Goal: Task Accomplishment & Management: Complete application form

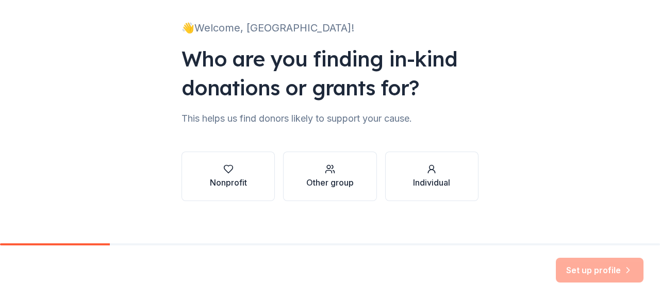
scroll to position [66, 0]
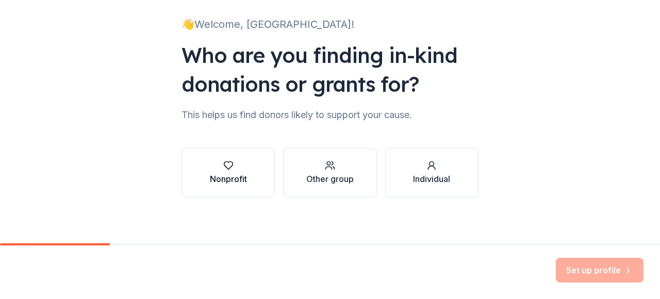
click at [229, 172] on div "Nonprofit" at bounding box center [228, 172] width 37 height 25
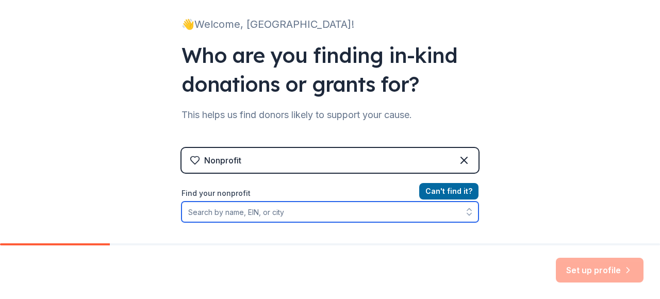
click at [312, 213] on input "Find your nonprofit" at bounding box center [330, 212] width 297 height 21
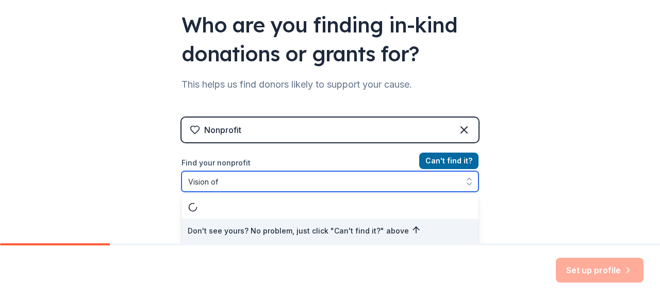
type input "Vision of 2"
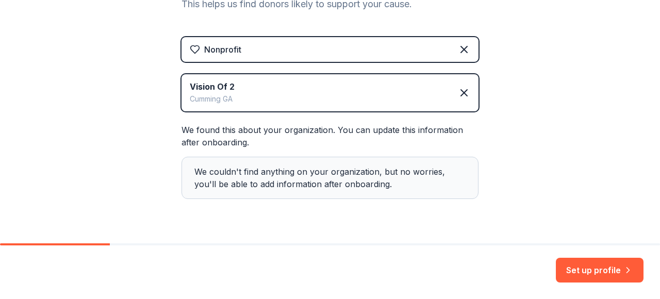
scroll to position [173, 0]
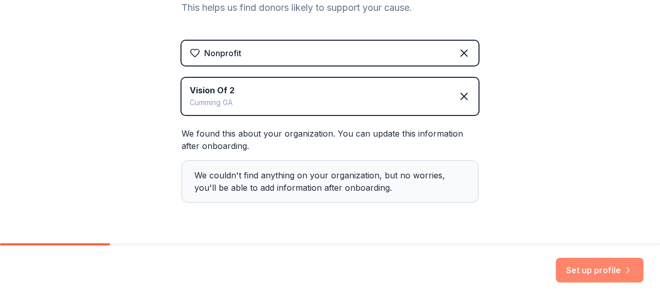
click at [591, 270] on button "Set up profile" at bounding box center [600, 270] width 88 height 25
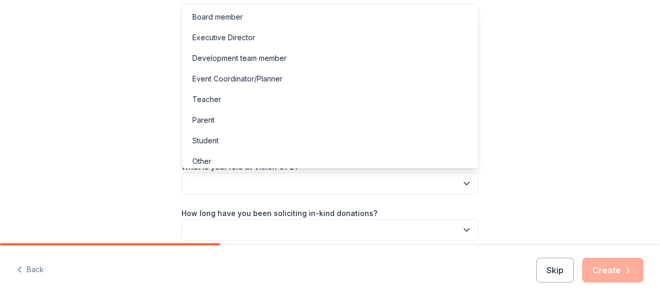
click at [467, 183] on icon "button" at bounding box center [466, 183] width 10 height 10
click at [287, 35] on div "Executive Director" at bounding box center [330, 37] width 292 height 21
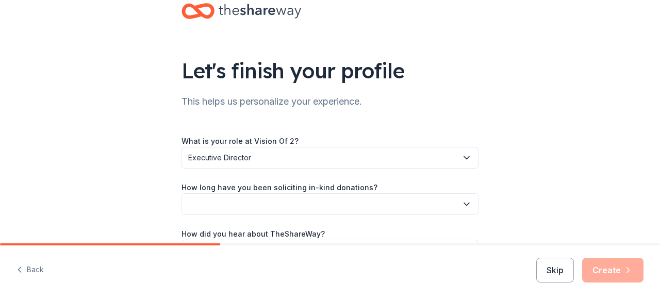
scroll to position [48, 0]
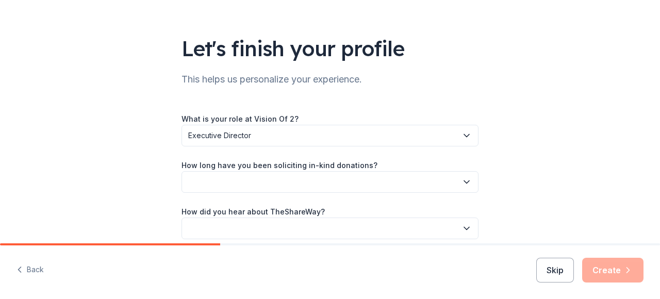
click at [330, 178] on button "button" at bounding box center [330, 182] width 297 height 22
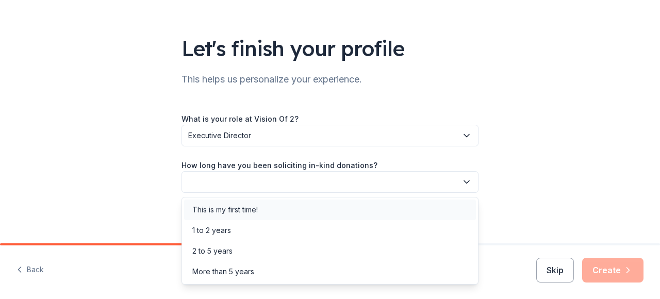
click at [287, 207] on div "This is my first time!" at bounding box center [330, 210] width 292 height 21
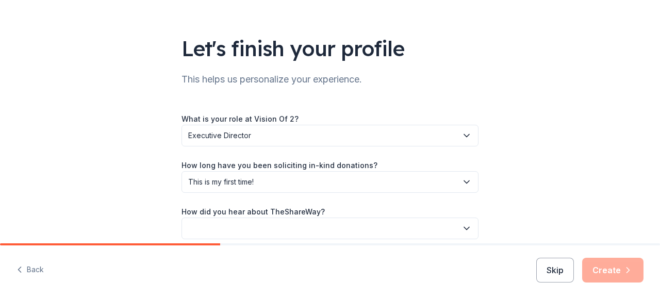
click at [309, 220] on button "button" at bounding box center [330, 229] width 297 height 22
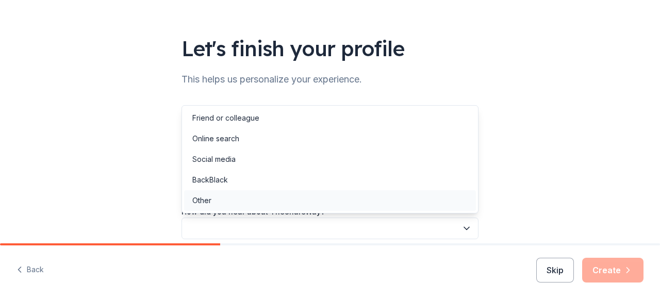
click at [258, 199] on div "Other" at bounding box center [330, 200] width 292 height 21
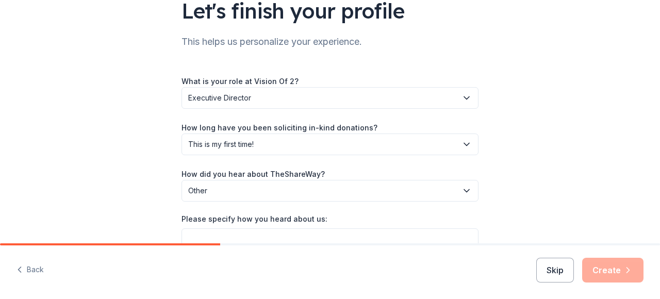
scroll to position [141, 0]
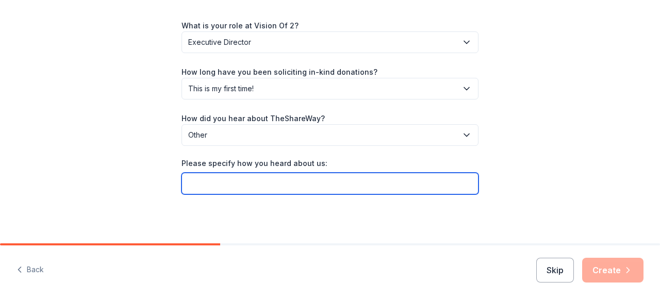
click at [291, 186] on input "Please specify how you heard about us:" at bounding box center [330, 184] width 297 height 22
type input "Givebutter"
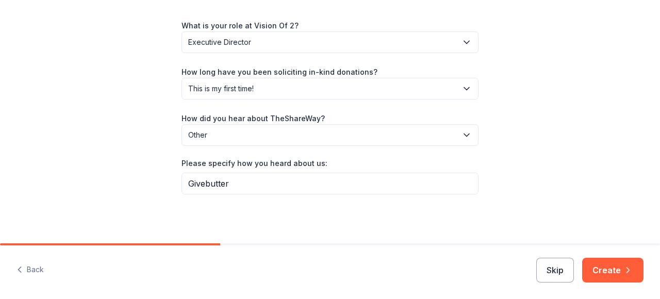
click at [613, 268] on button "Create" at bounding box center [612, 270] width 61 height 25
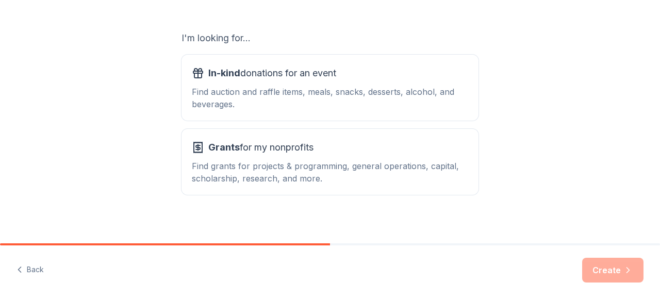
scroll to position [168, 0]
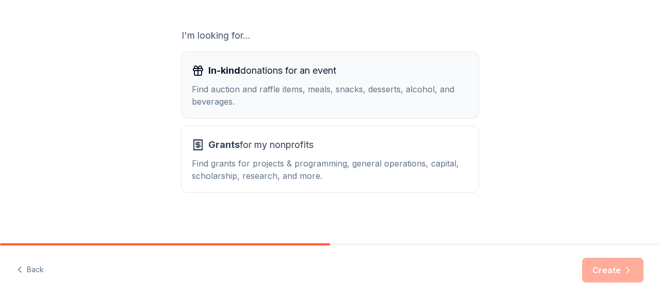
click at [467, 110] on button "In-kind donations for an event Find auction and raffle items, meals, snacks, de…" at bounding box center [330, 85] width 297 height 66
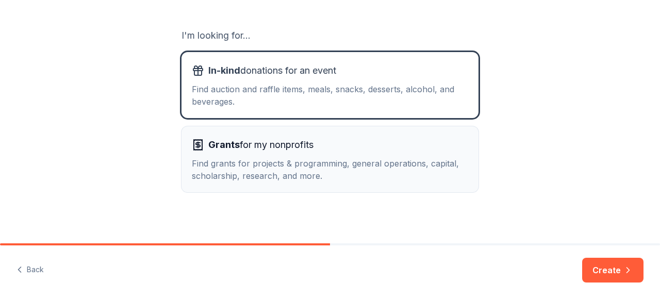
click at [458, 158] on div "Find grants for projects & programming, general operations, capital, scholarshi…" at bounding box center [330, 169] width 276 height 25
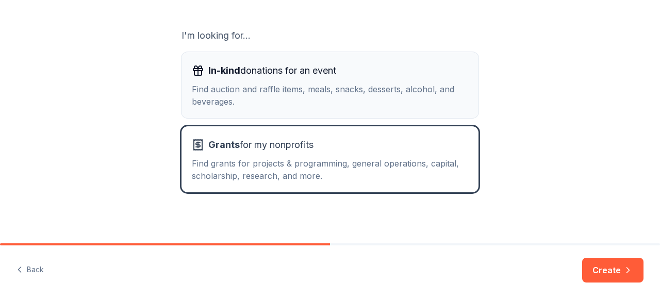
click at [430, 92] on div "Find auction and raffle items, meals, snacks, desserts, alcohol, and beverages." at bounding box center [330, 95] width 276 height 25
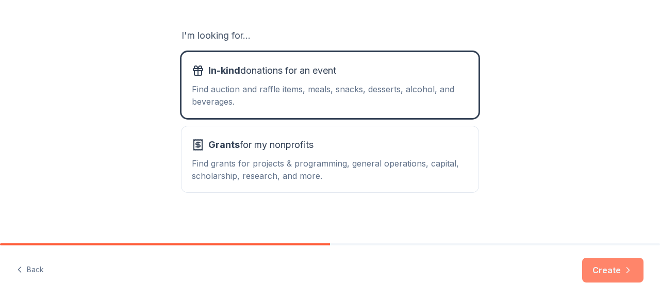
click at [607, 271] on button "Create" at bounding box center [612, 270] width 61 height 25
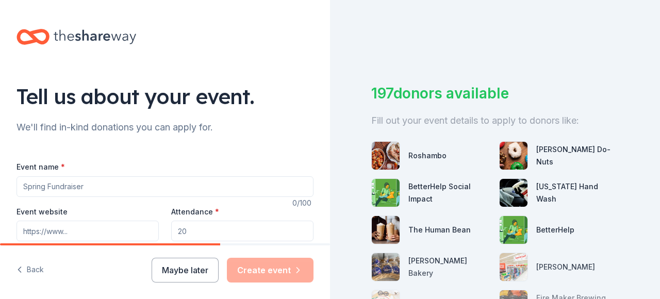
click at [186, 189] on input "Event name *" at bounding box center [165, 186] width 297 height 21
type input "Virtual Silent Auction"
click at [111, 229] on input "Event website" at bounding box center [88, 231] width 142 height 21
paste input "[URL][DOMAIN_NAME]"
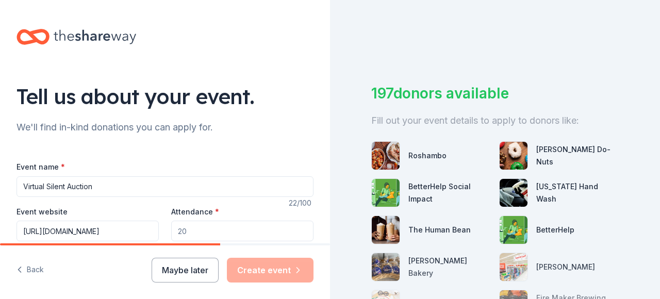
type input "[URL][DOMAIN_NAME]"
click at [212, 231] on input "Attendance *" at bounding box center [242, 231] width 142 height 21
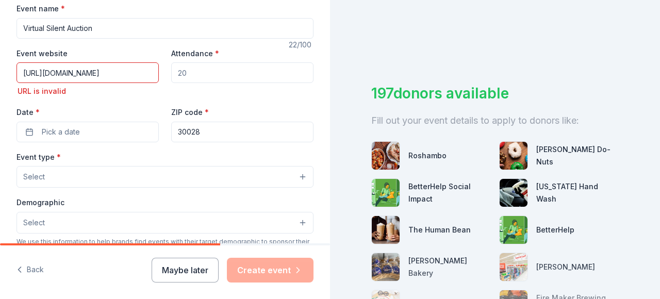
scroll to position [156, 0]
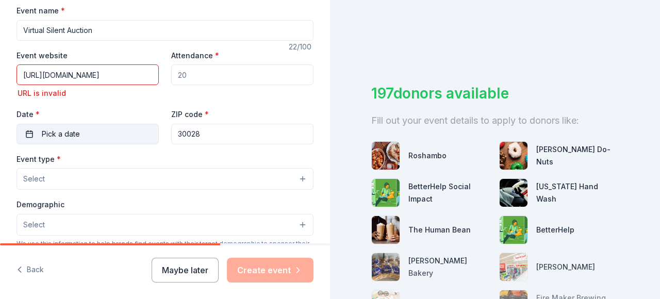
click at [109, 138] on button "Pick a date" at bounding box center [88, 134] width 142 height 21
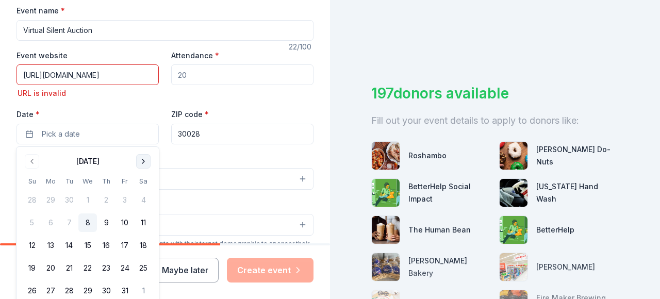
click at [141, 161] on button "Go to next month" at bounding box center [143, 161] width 14 height 14
click at [141, 224] on button "8" at bounding box center [143, 222] width 19 height 19
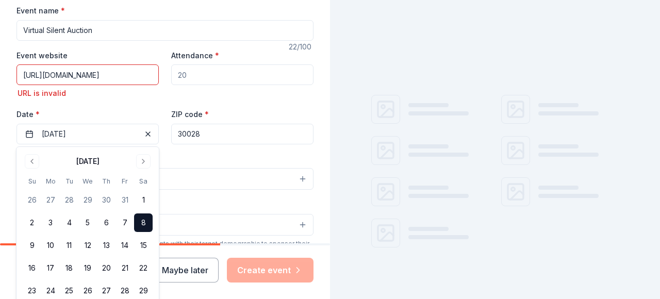
click at [249, 106] on div "Event website [URL][DOMAIN_NAME] URL is invalid Attendance * Date * [DATE] ZIP …" at bounding box center [165, 96] width 297 height 95
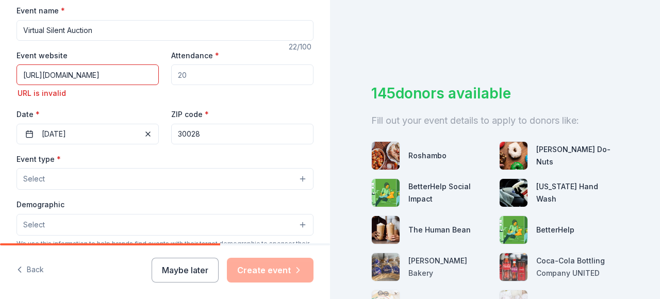
click at [177, 185] on button "Select" at bounding box center [165, 179] width 297 height 22
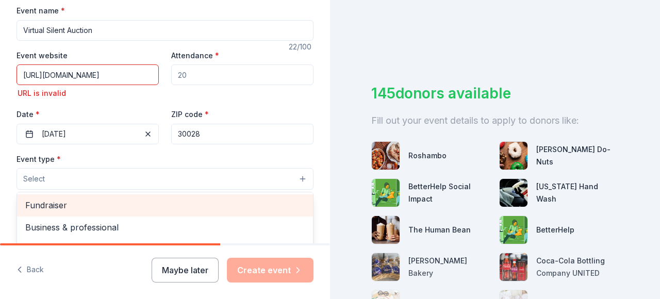
click at [162, 209] on span "Fundraiser" at bounding box center [164, 205] width 279 height 13
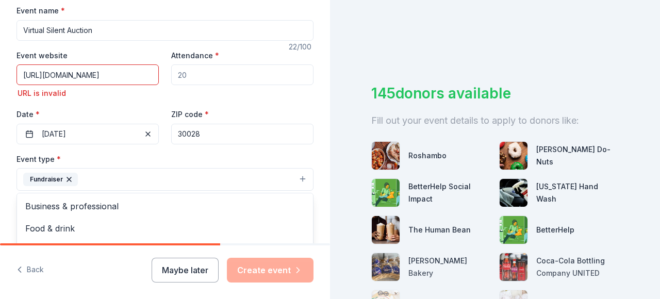
click at [238, 153] on div "Event type * Fundraiser Business & professional Food & drink Health & wellness …" at bounding box center [165, 172] width 297 height 39
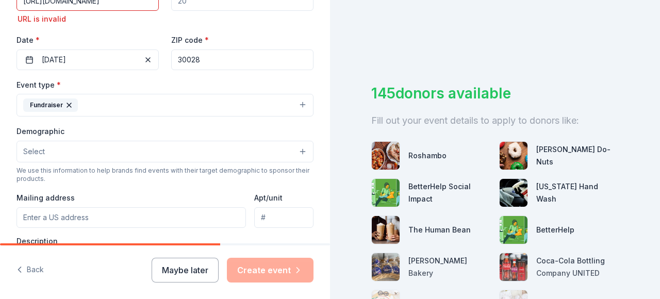
scroll to position [249, 0]
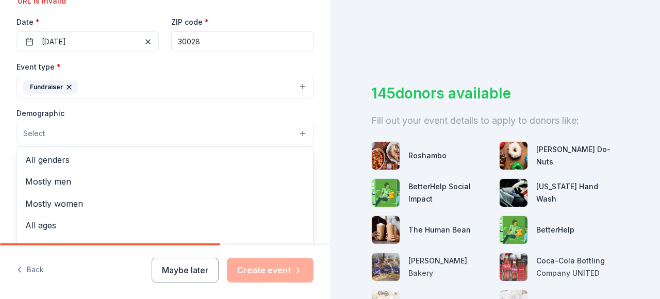
click at [282, 134] on button "Select" at bounding box center [165, 134] width 297 height 22
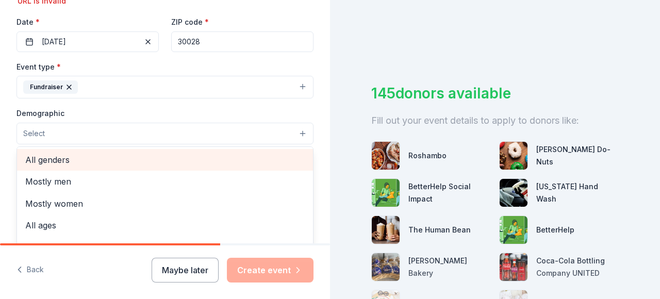
click at [232, 159] on span "All genders" at bounding box center [164, 159] width 279 height 13
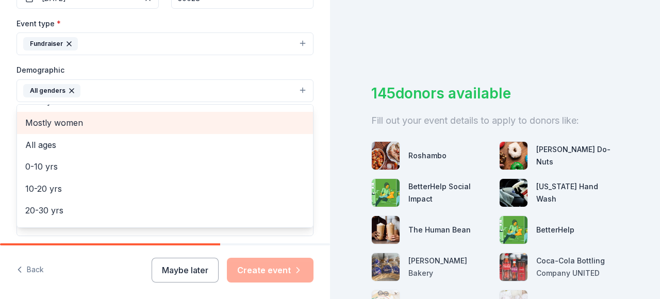
scroll to position [19, 0]
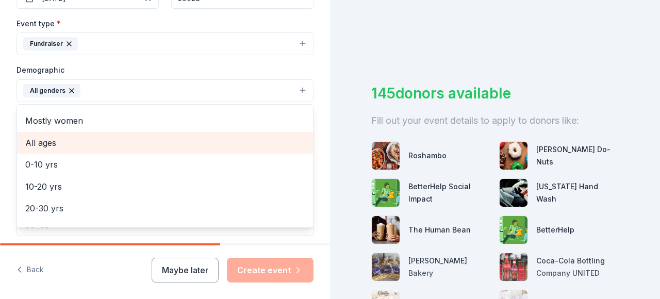
click at [229, 140] on span "All ages" at bounding box center [164, 142] width 279 height 13
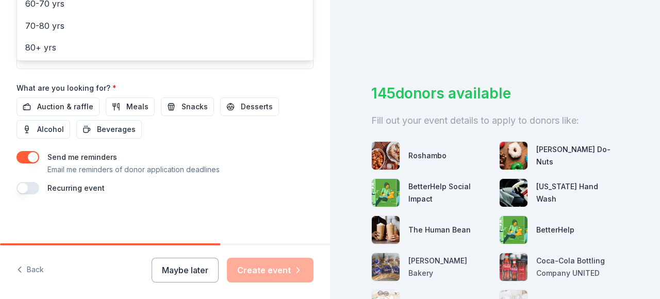
scroll to position [459, 0]
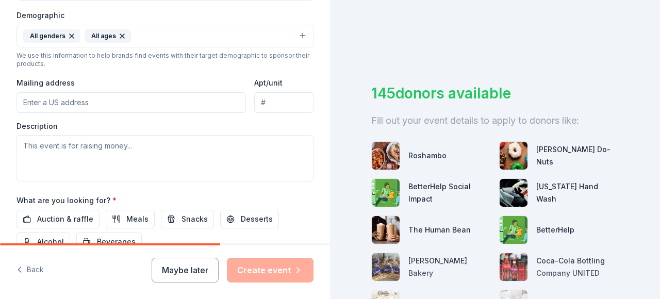
scroll to position [348, 0]
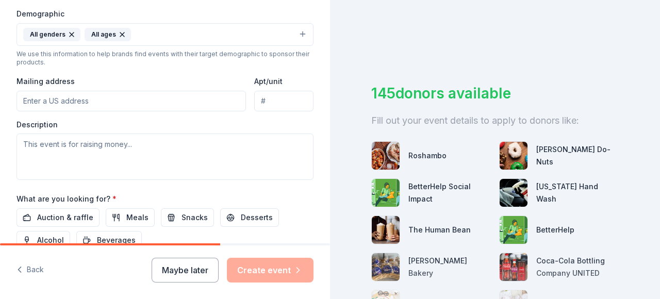
click at [145, 98] on input "Mailing address" at bounding box center [131, 101] width 229 height 21
type input "[STREET_ADDRESS][PERSON_NAME]"
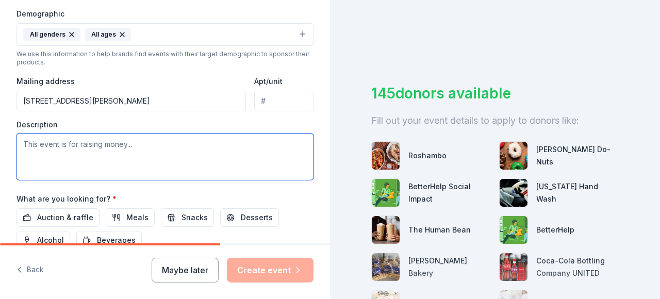
click at [145, 153] on textarea at bounding box center [165, 157] width 297 height 46
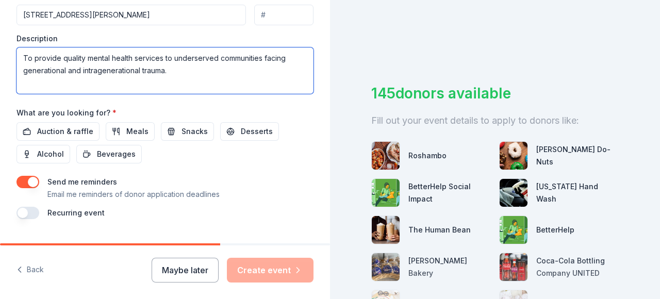
scroll to position [443, 0]
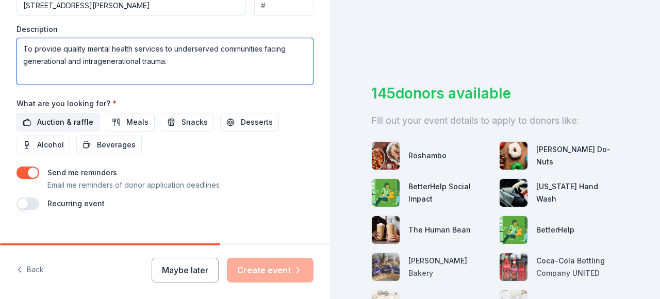
type textarea "To provide quality mental health services to underserved communities facing gen…"
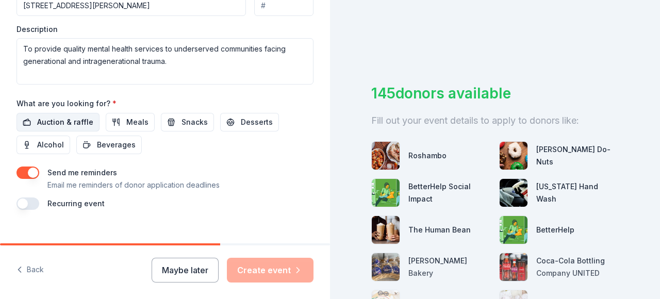
click at [85, 122] on span "Auction & raffle" at bounding box center [65, 122] width 56 height 12
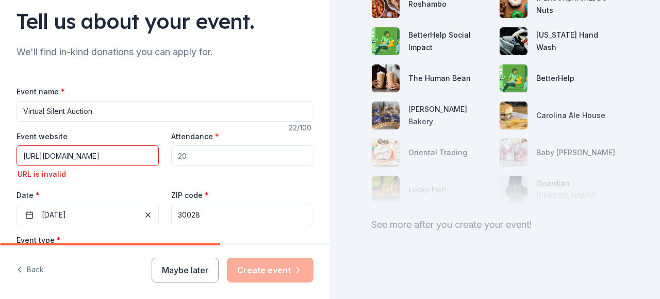
scroll to position [75, 0]
click at [154, 157] on input "[URL][DOMAIN_NAME]" at bounding box center [88, 156] width 142 height 21
click at [111, 154] on input "on" at bounding box center [88, 156] width 142 height 21
type input "o"
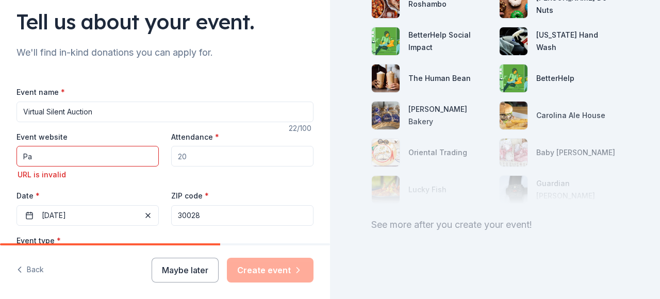
type input "P"
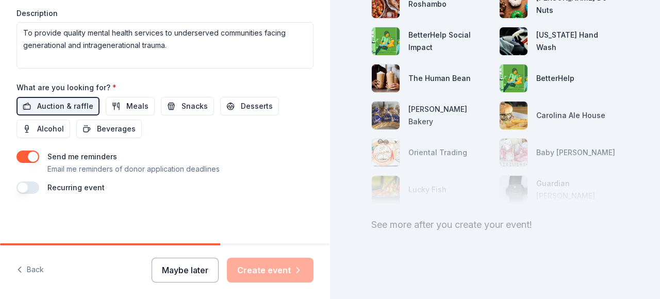
scroll to position [445, 0]
click at [188, 272] on button "Maybe later" at bounding box center [185, 270] width 67 height 25
click at [268, 273] on div "Maybe later Create event" at bounding box center [233, 270] width 162 height 25
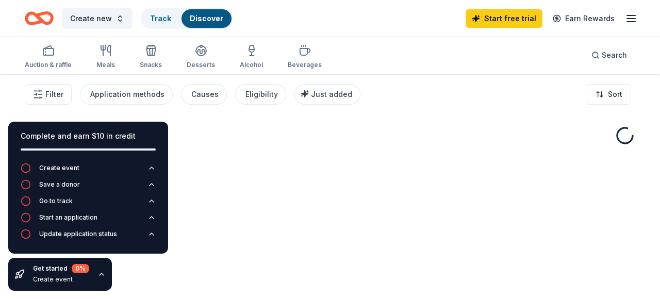
scroll to position [5, 0]
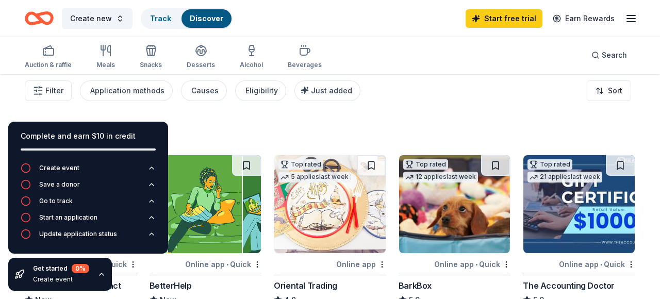
click at [431, 105] on div "Filter Application methods Causes Eligibility Just added Sort" at bounding box center [330, 90] width 660 height 41
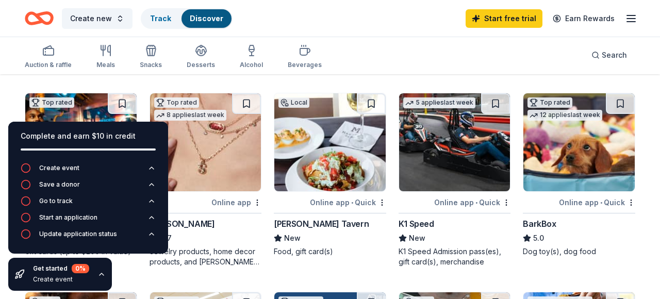
scroll to position [466, 0]
